Goal: Find specific page/section: Find specific page/section

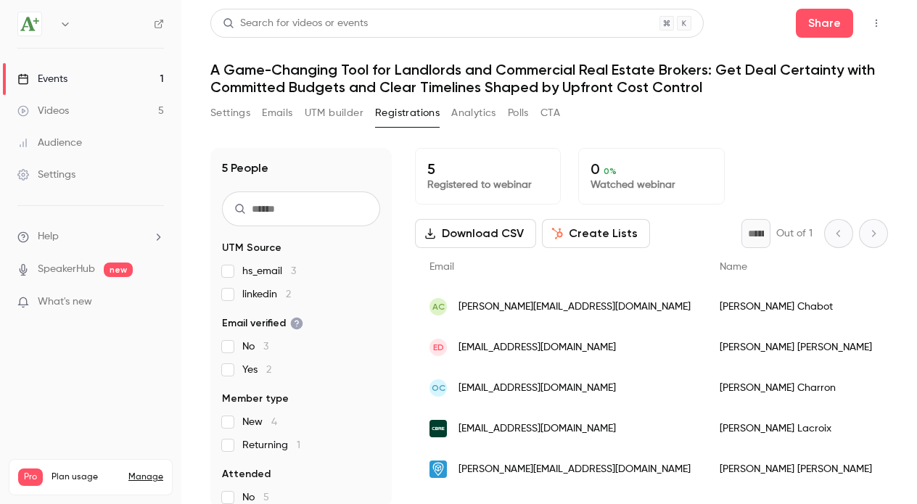
click at [394, 115] on button "Registrations" at bounding box center [407, 113] width 65 height 23
click at [228, 115] on button "Settings" at bounding box center [230, 113] width 40 height 23
